Goal: Information Seeking & Learning: Learn about a topic

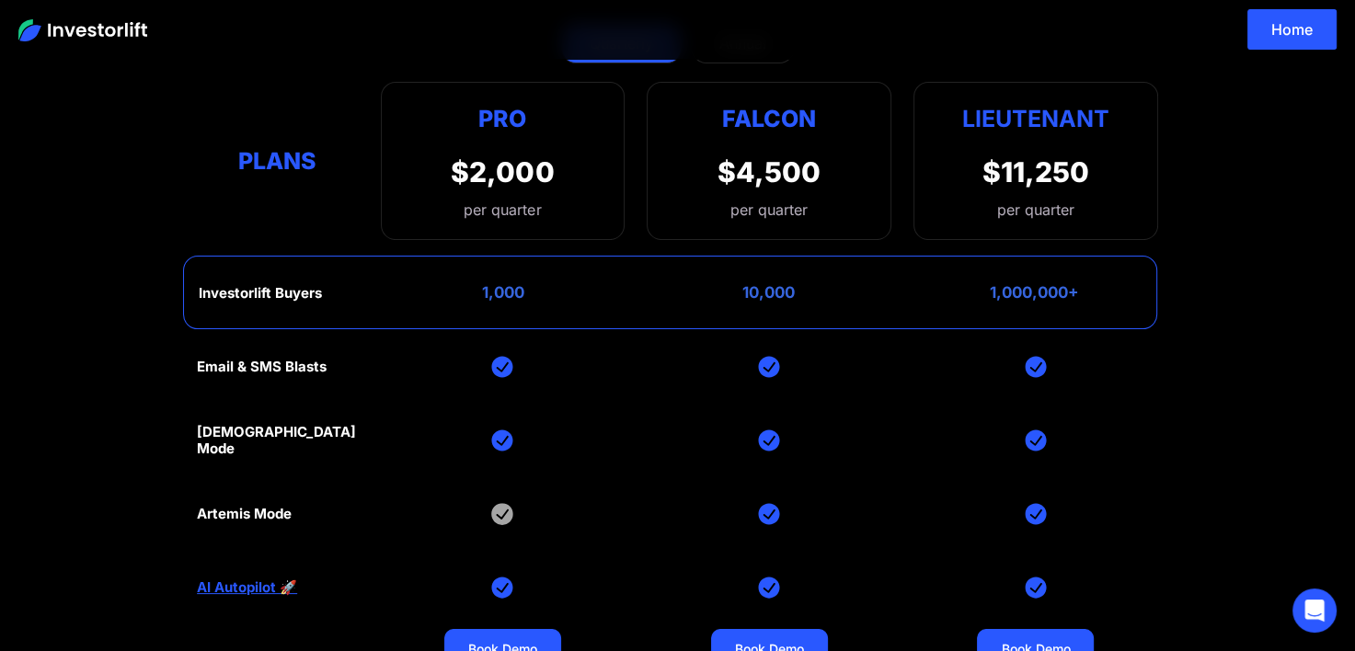
scroll to position [92, 0]
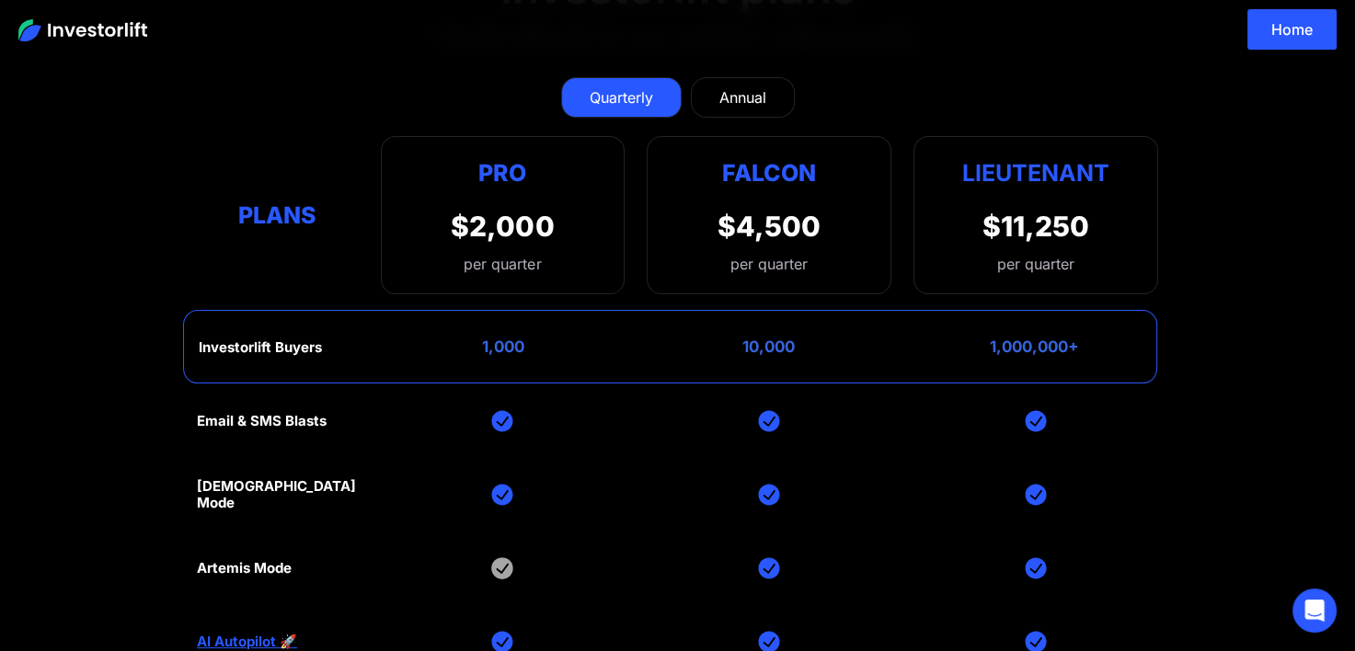
click at [718, 89] on link "Annual" at bounding box center [743, 97] width 104 height 40
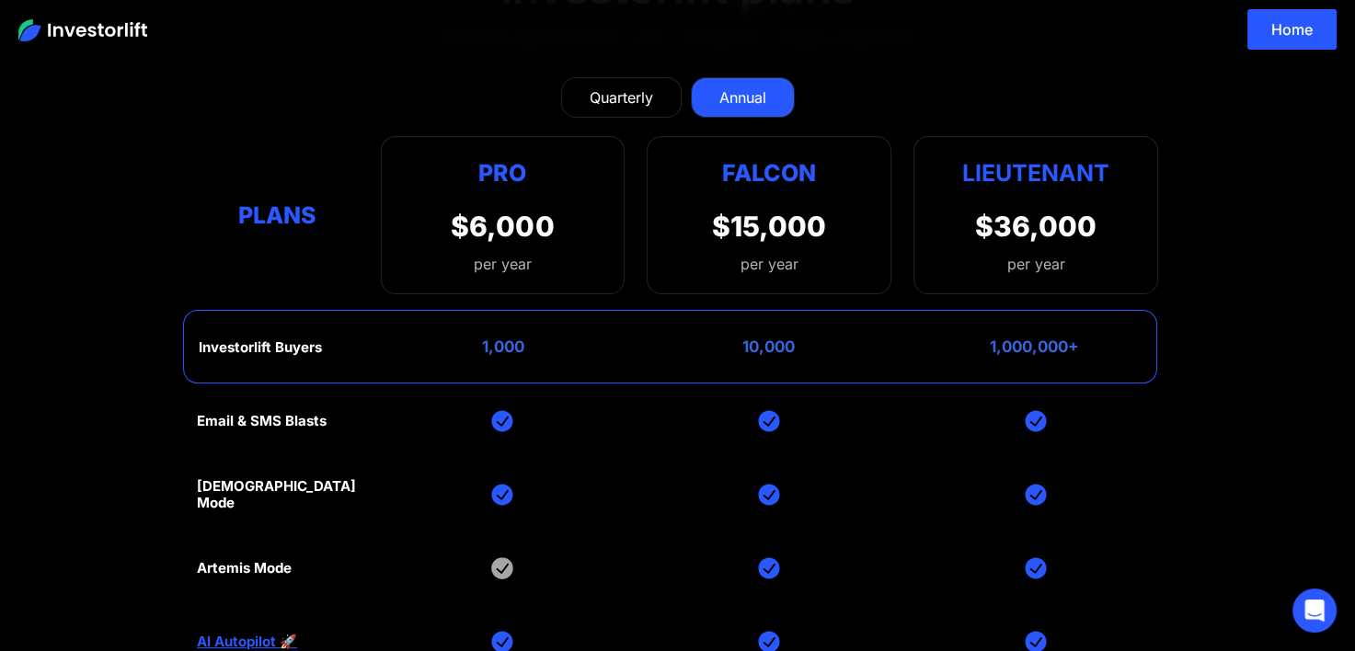
click at [643, 98] on div "Quarterly" at bounding box center [621, 97] width 63 height 22
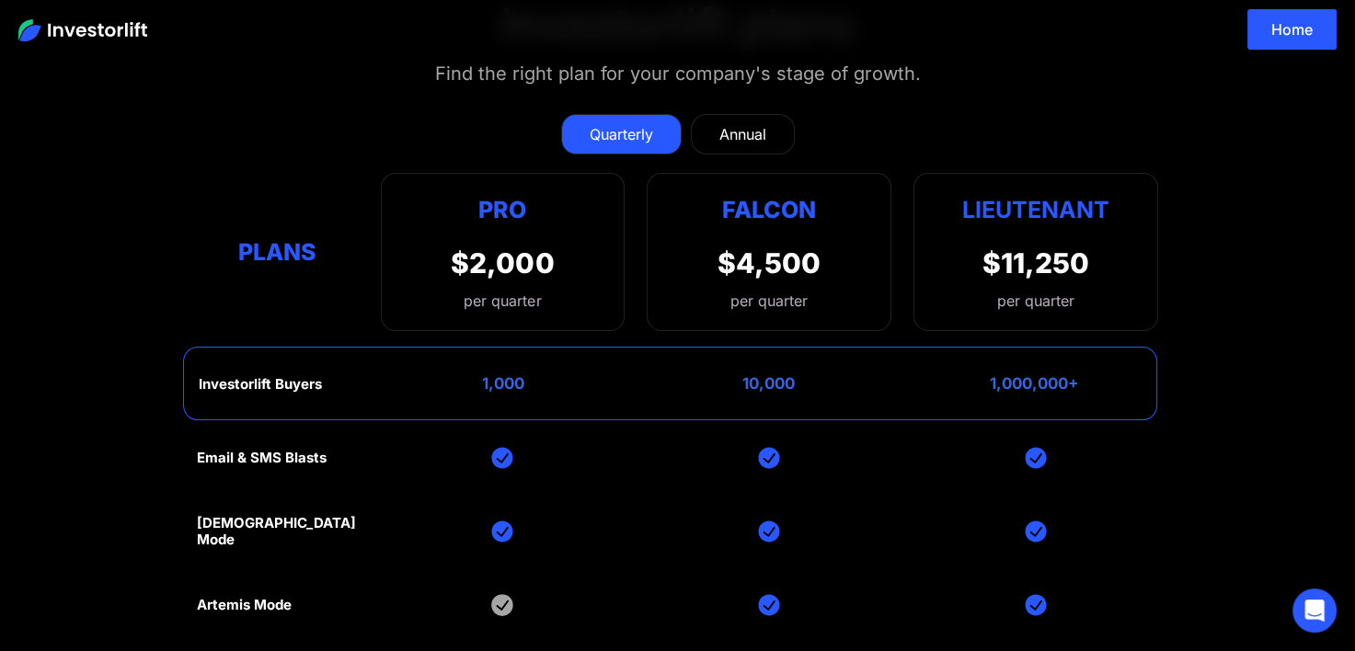
scroll to position [0, 0]
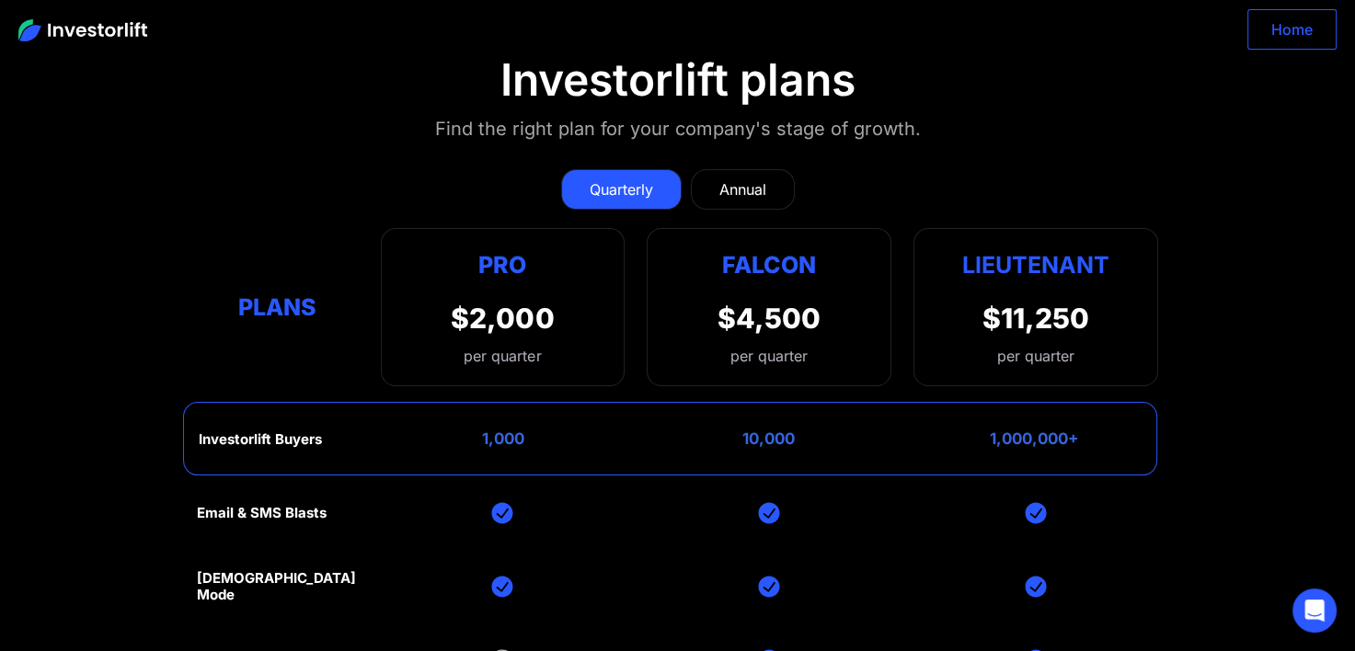
click at [1295, 21] on link "Home" at bounding box center [1292, 29] width 89 height 40
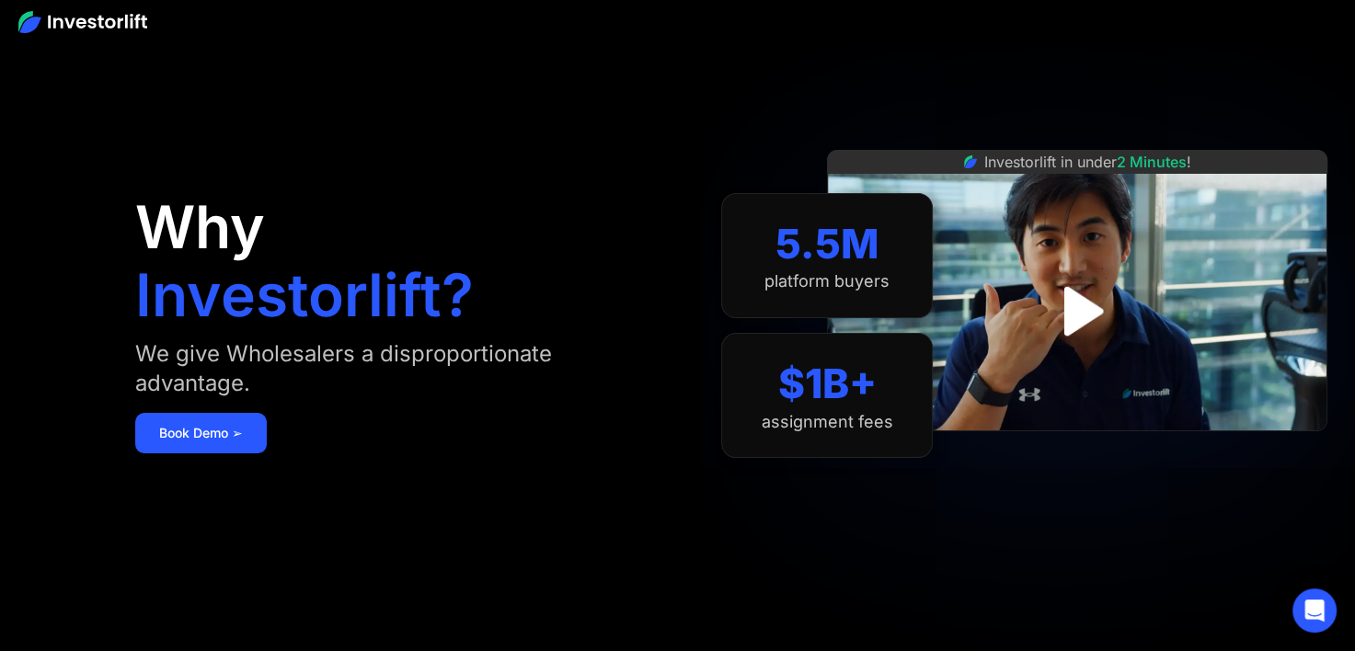
click at [124, 22] on img at bounding box center [82, 22] width 129 height 22
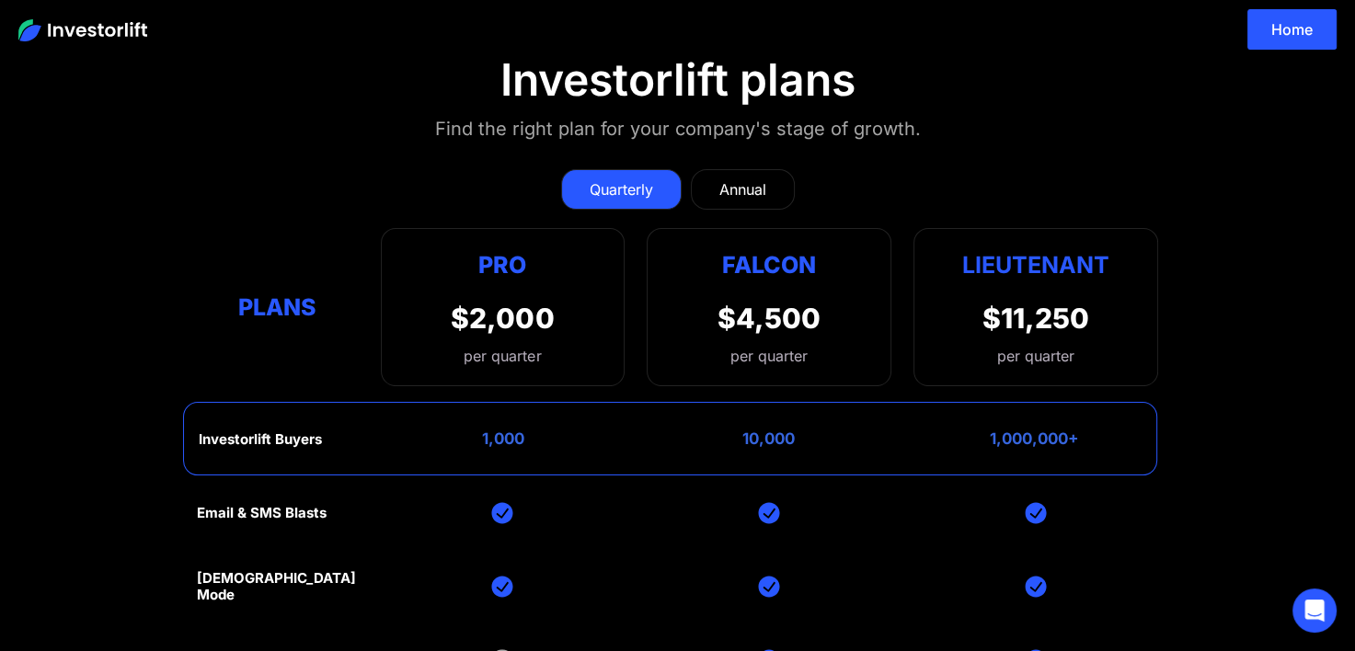
click at [55, 30] on img at bounding box center [82, 30] width 129 height 22
